Goal: Information Seeking & Learning: Find specific fact

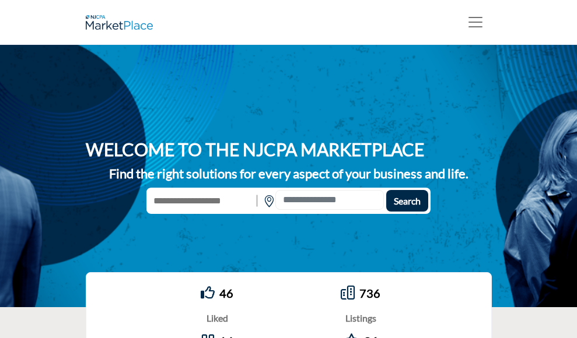
click at [501, 80] on div "WELCOME TO THE NJCPA MARKETPLACE Find the right solutions for every aspect of y…" at bounding box center [288, 176] width 577 height 262
click at [0, 0] on span "Log In" at bounding box center [0, 0] width 0 height 0
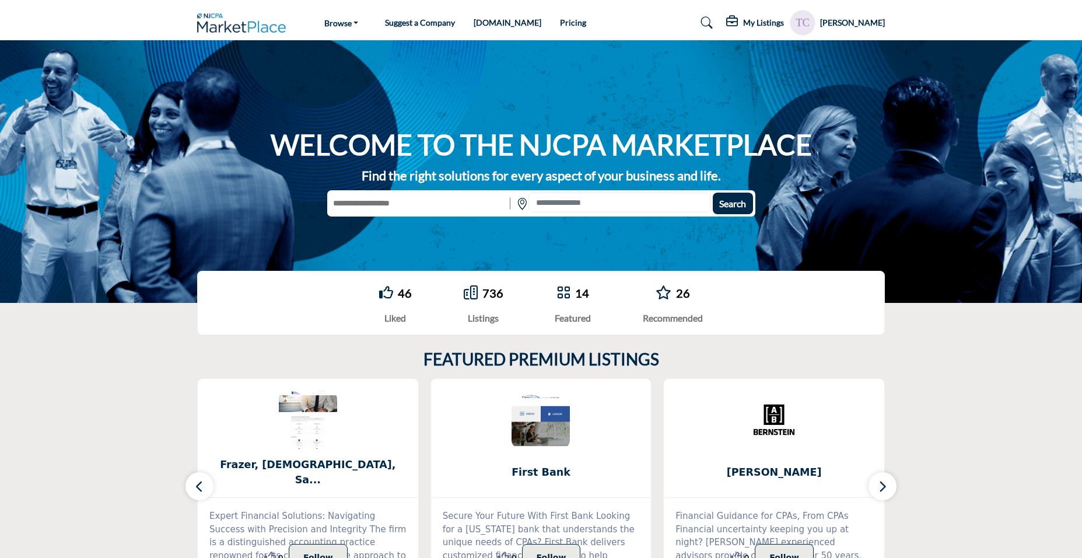
click at [366, 203] on input "text" at bounding box center [417, 203] width 180 height 22
type input "**********"
drag, startPoint x: 734, startPoint y: 202, endPoint x: 731, endPoint y: 209, distance: 7.8
click at [576, 206] on span "Search" at bounding box center [732, 203] width 27 height 11
